Goal: Information Seeking & Learning: Stay updated

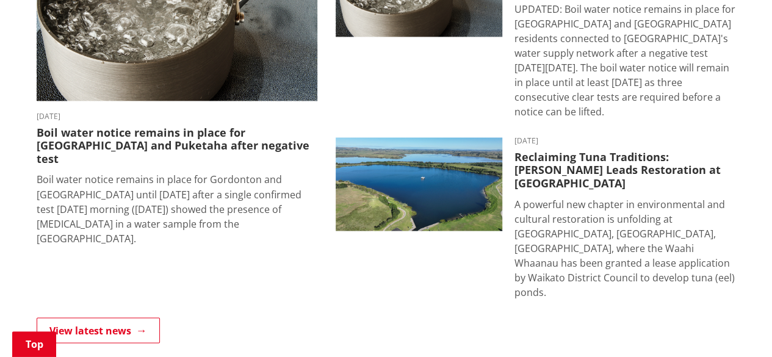
scroll to position [975, 0]
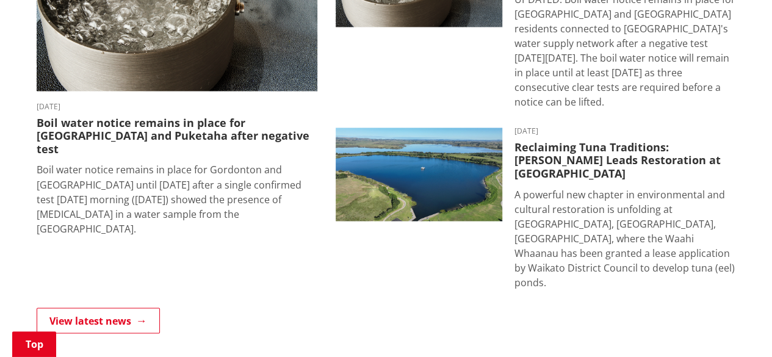
click at [771, 214] on html "BOIL WATER NOTICE 4.30pm - A boil water notice is in place for properties conne…" at bounding box center [386, 85] width 772 height 2120
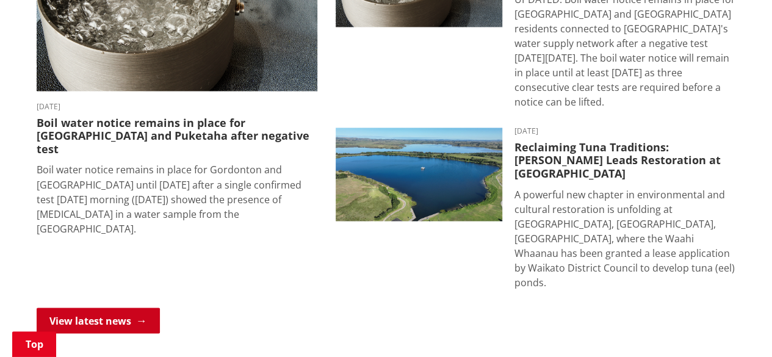
click at [103, 308] on link "View latest news" at bounding box center [98, 321] width 123 height 26
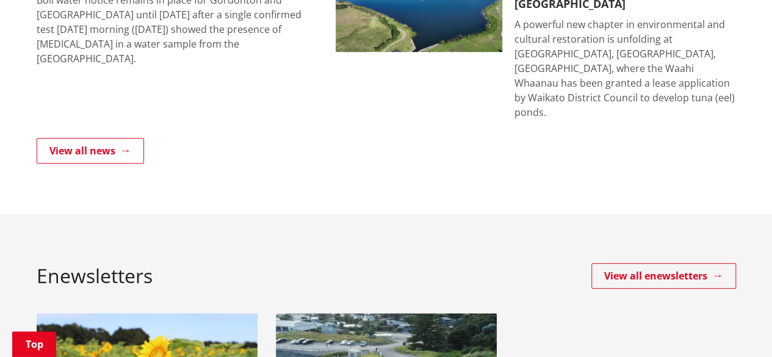
scroll to position [564, 0]
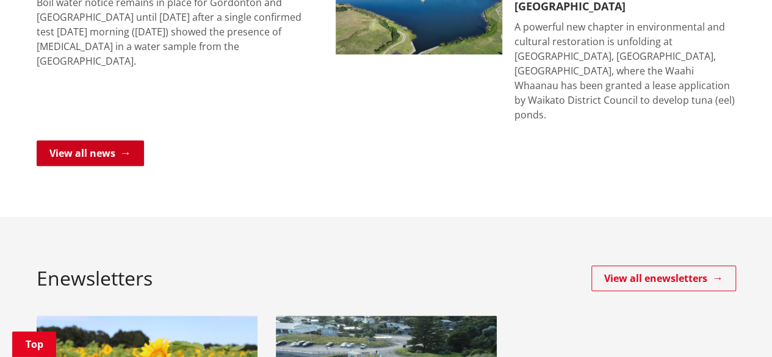
click at [96, 140] on link "View all news" at bounding box center [90, 153] width 107 height 26
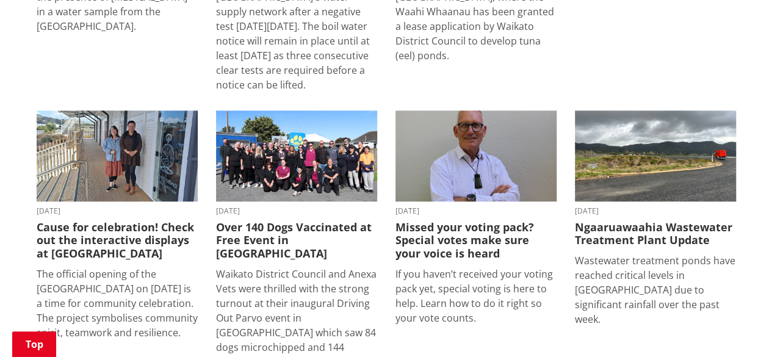
scroll to position [553, 0]
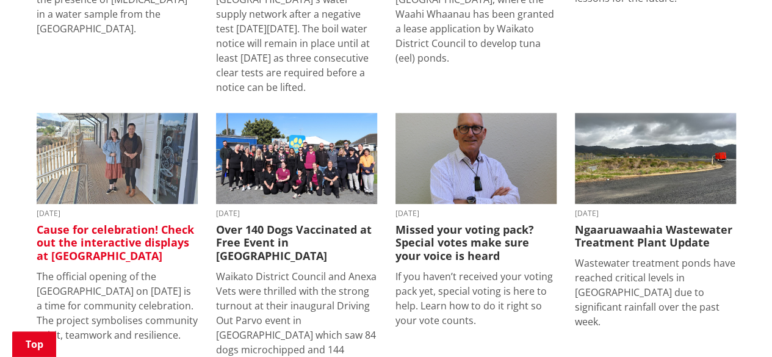
click at [142, 223] on h3 "Cause for celebration! Check out the interactive displays at [GEOGRAPHIC_DATA]" at bounding box center [117, 243] width 161 height 40
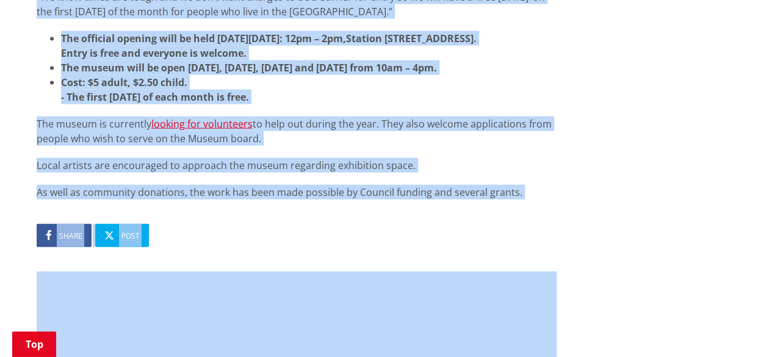
scroll to position [1383, 0]
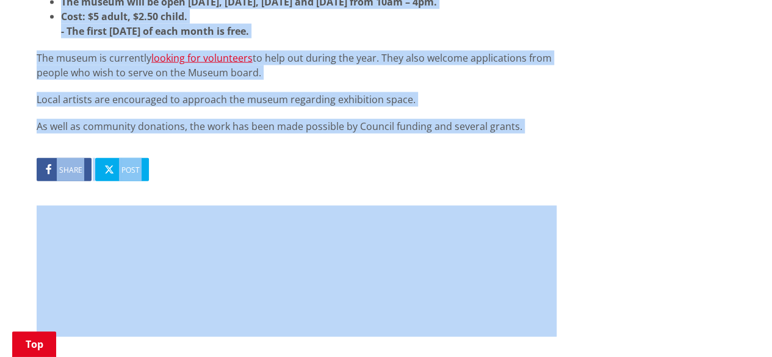
drag, startPoint x: 37, startPoint y: 57, endPoint x: 518, endPoint y: 120, distance: 485.1
copy div "Lor ipsumdol sitamet co adi Elitse doeius te 7 Incidid ut l etdo mag aliquaeni …"
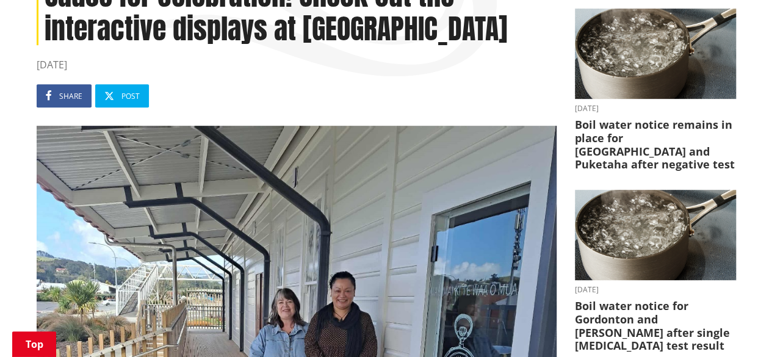
scroll to position [78, 0]
